Goal: Task Accomplishment & Management: Use online tool/utility

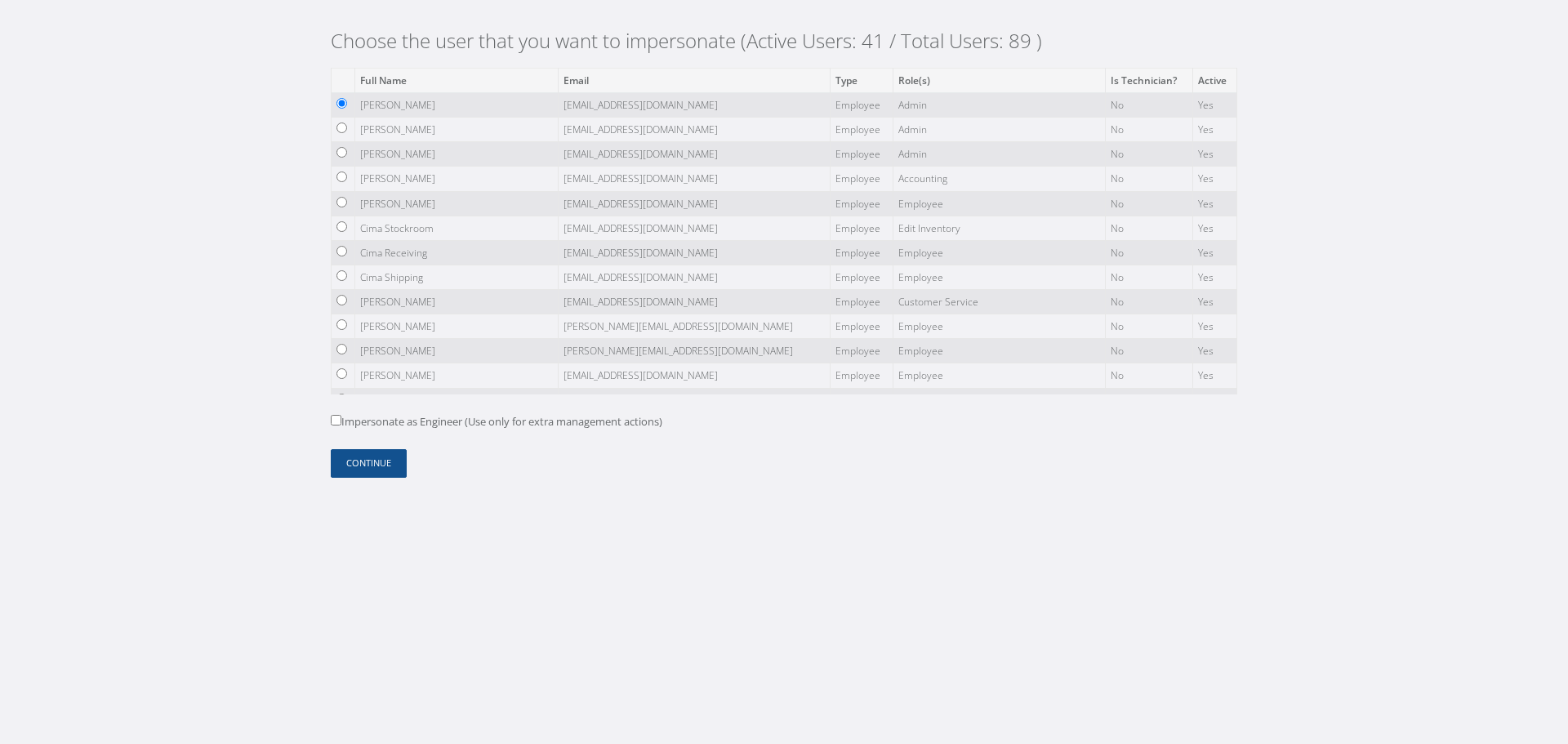
click at [337, 183] on input "radio" at bounding box center [342, 177] width 11 height 11
radio input "true"
drag, startPoint x: 361, startPoint y: 457, endPoint x: 309, endPoint y: 345, distance: 123.5
click at [361, 458] on button "Continue" at bounding box center [369, 464] width 76 height 29
click at [519, 416] on label "Impersonate as Engineer (Use only for extra management actions)" at bounding box center [497, 423] width 332 height 16
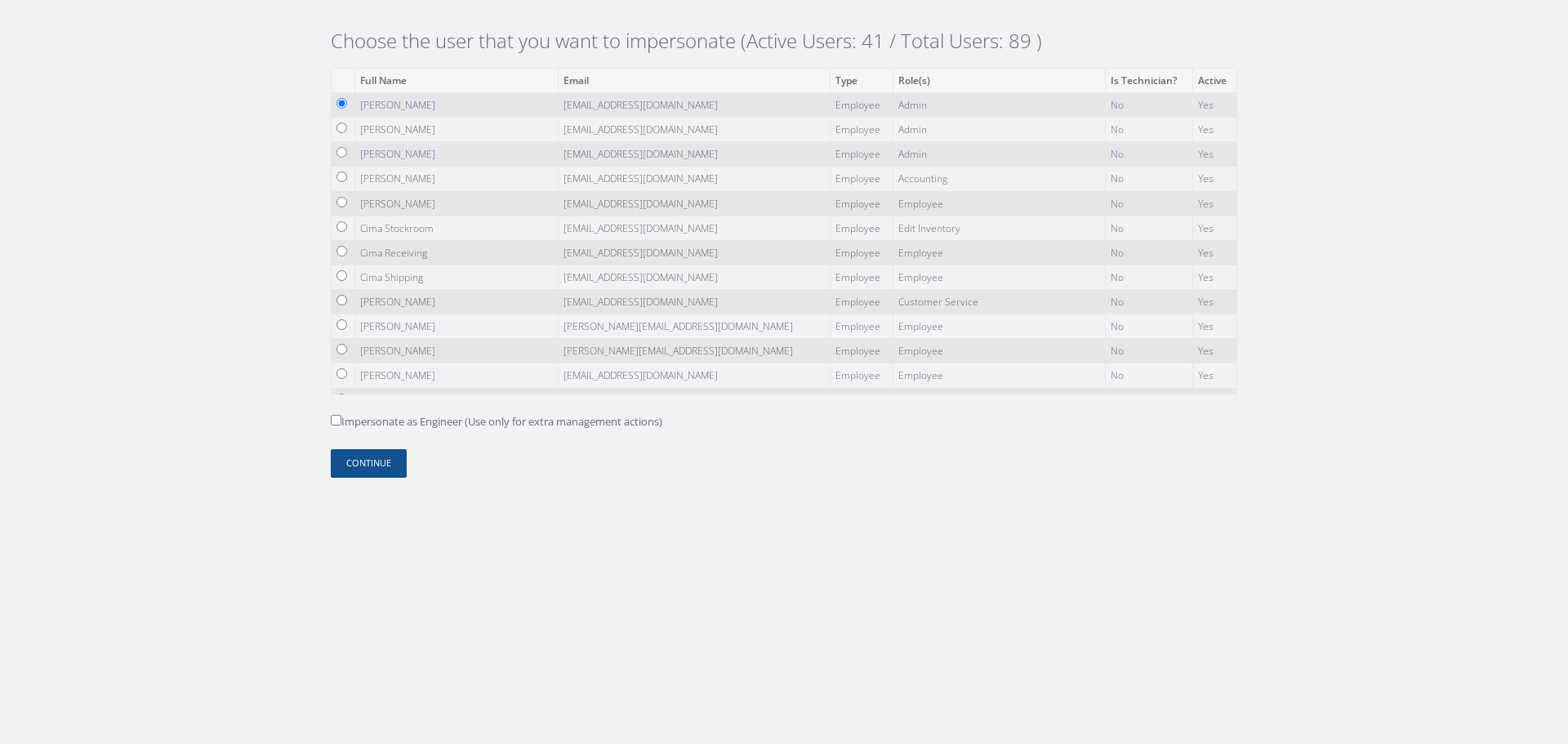
click at [341, 416] on input "Impersonate as Engineer (Use only for extra management actions)" at bounding box center [337, 421] width 11 height 11
checkbox input "true"
click at [354, 466] on button "Continue" at bounding box center [369, 464] width 76 height 29
